Goal: Task Accomplishment & Management: Manage account settings

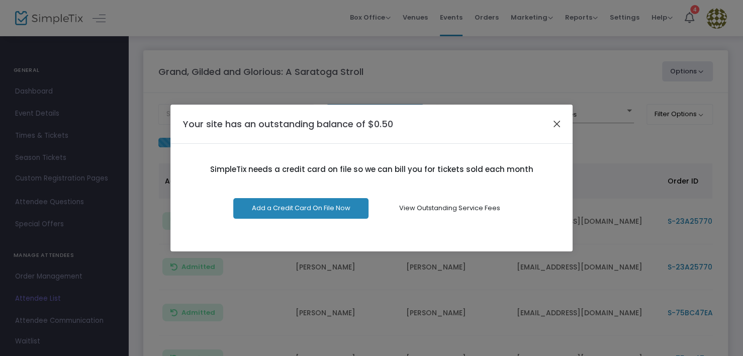
click at [557, 120] on button "Close" at bounding box center [557, 124] width 13 height 13
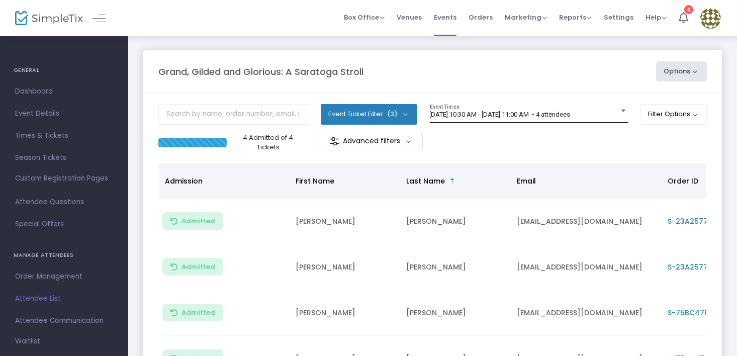
click at [622, 110] on div at bounding box center [623, 111] width 5 height 3
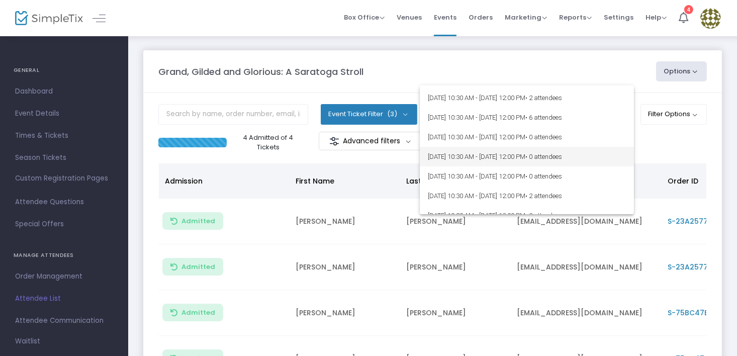
scroll to position [804, 0]
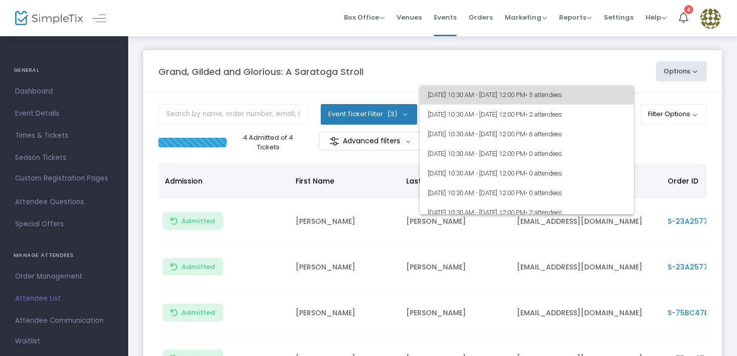
click at [540, 92] on span "[DATE] 10:30 AM - [DATE] 12:00 PM • 5 attendees" at bounding box center [527, 95] width 198 height 20
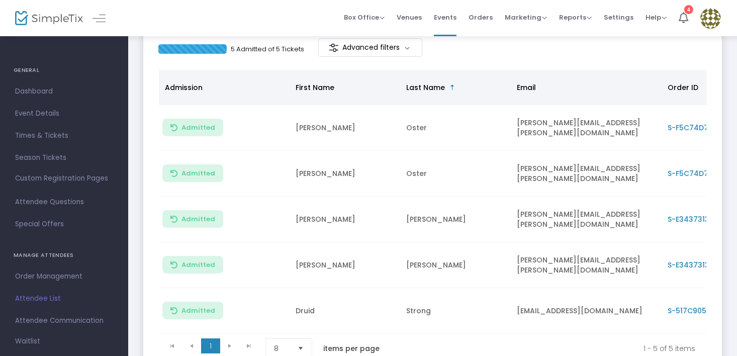
scroll to position [0, 0]
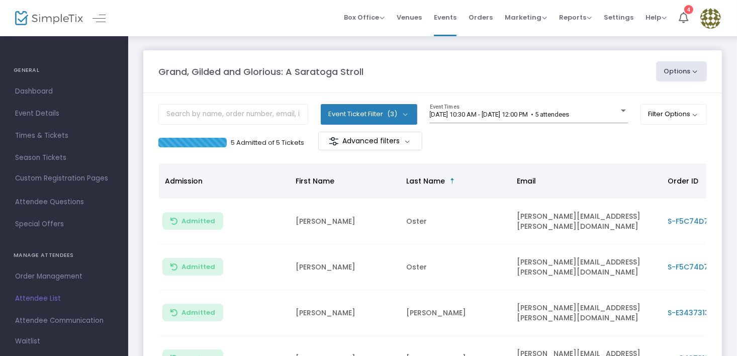
click at [676, 69] on button "Options" at bounding box center [681, 71] width 51 height 20
click at [642, 99] on li "Export List" at bounding box center [654, 102] width 93 height 20
radio input "false"
radio input "true"
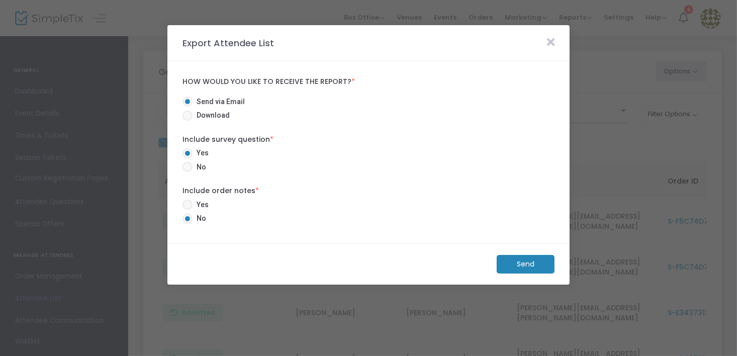
click at [526, 261] on m-button "Send" at bounding box center [526, 264] width 58 height 19
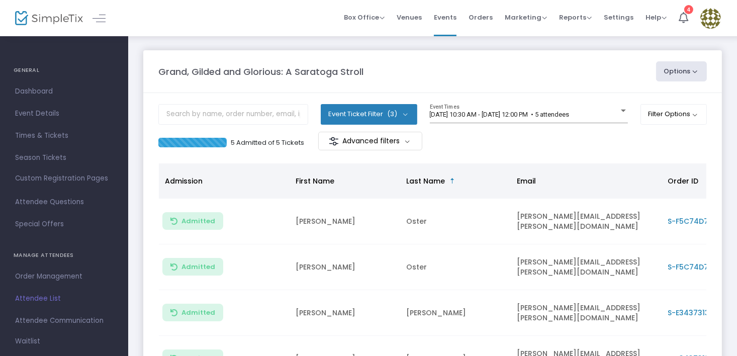
click at [677, 70] on button "Options" at bounding box center [681, 71] width 51 height 20
click at [640, 97] on li "Export List" at bounding box center [654, 102] width 93 height 20
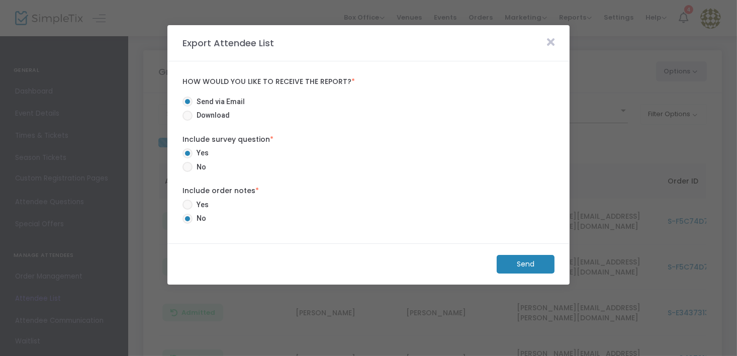
click at [523, 263] on m-button "Send" at bounding box center [526, 264] width 58 height 19
